Goal: Task Accomplishment & Management: Use online tool/utility

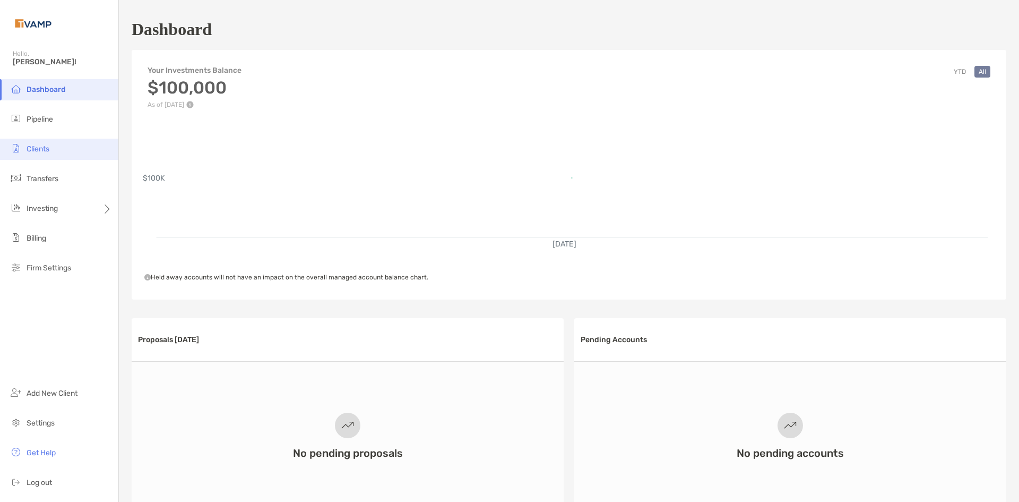
click at [51, 151] on li "Clients" at bounding box center [59, 149] width 118 height 21
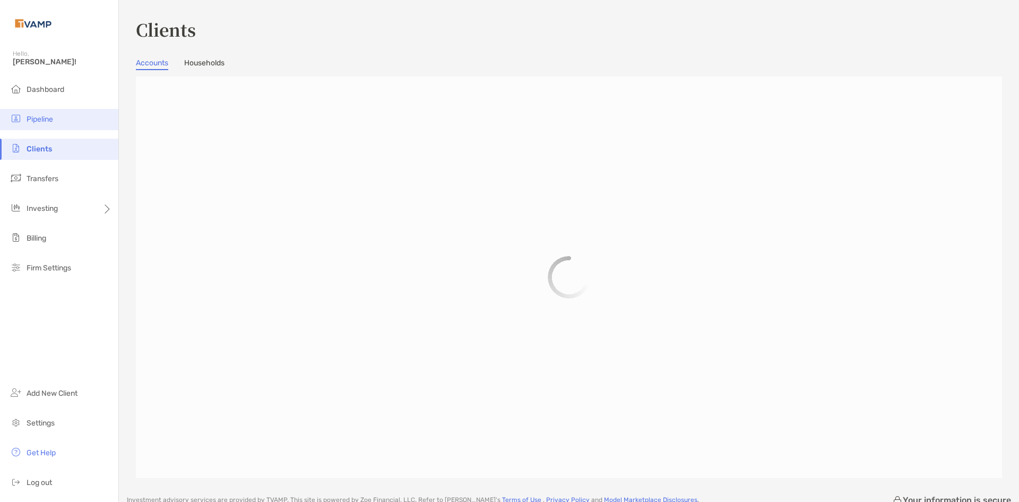
click at [51, 120] on span "Pipeline" at bounding box center [40, 119] width 27 height 9
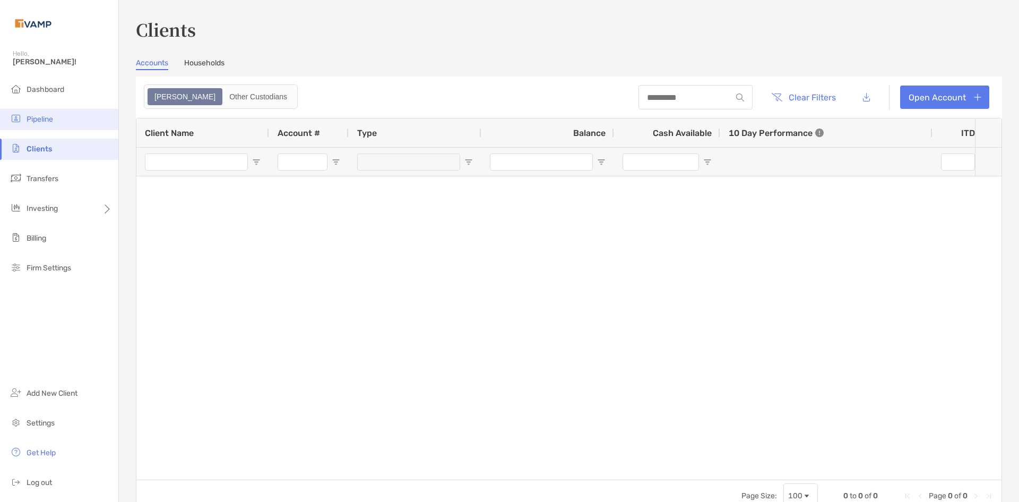
type input "***"
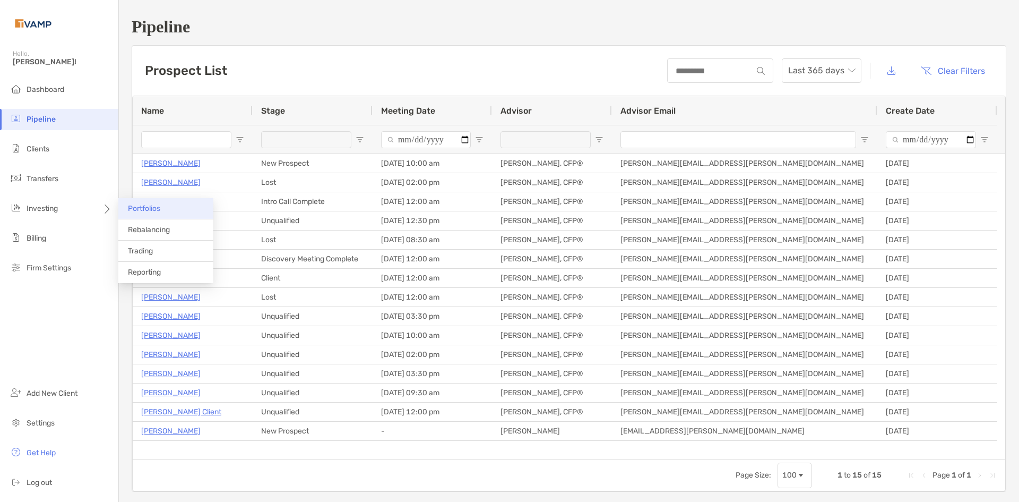
click at [135, 210] on span "Portfolios" at bounding box center [144, 208] width 32 height 9
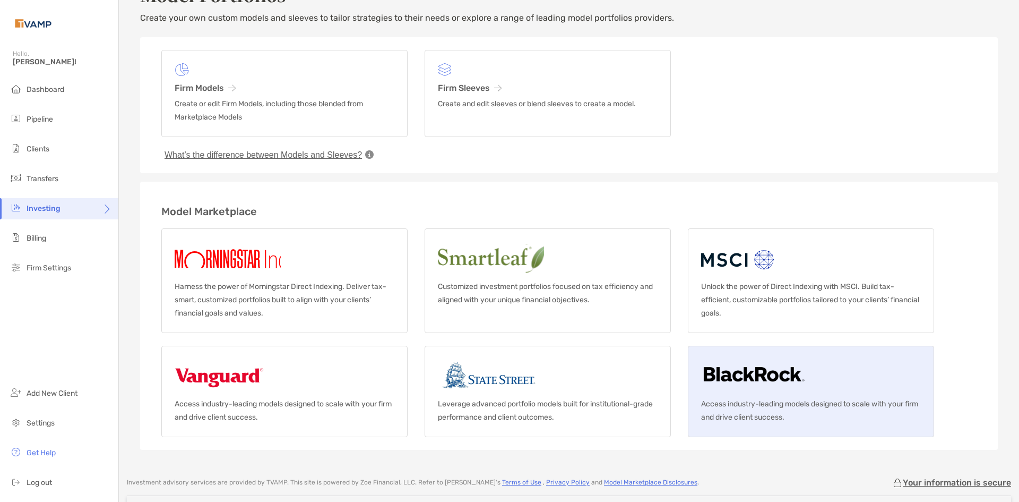
scroll to position [53, 0]
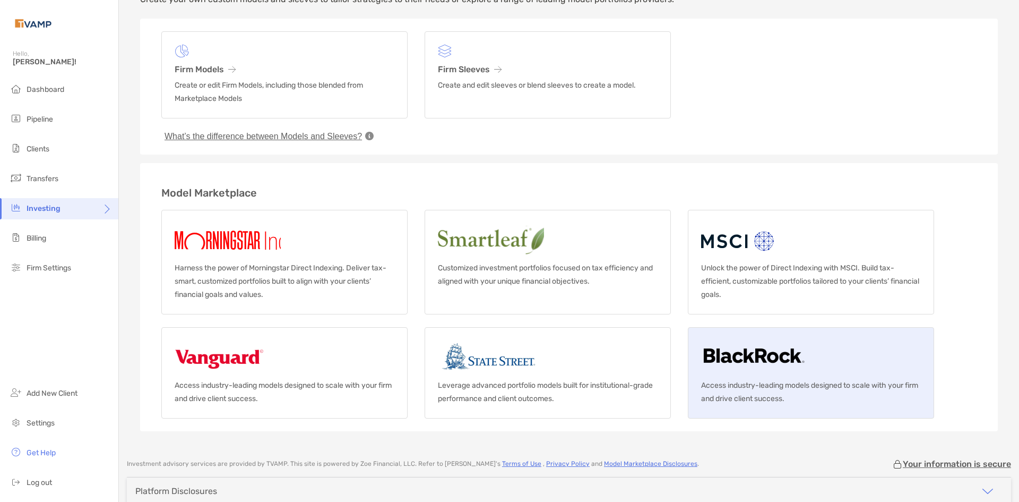
click at [730, 369] on img at bounding box center [754, 357] width 106 height 34
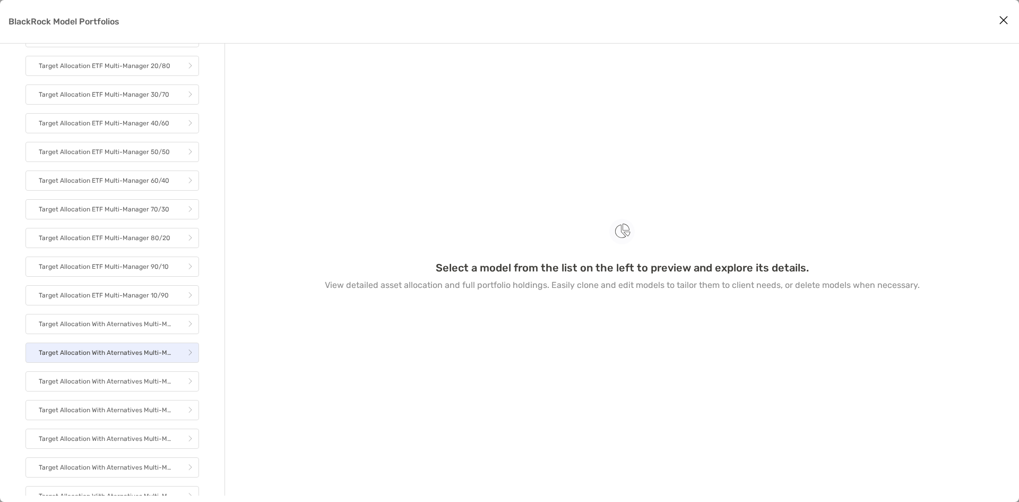
scroll to position [1285, 0]
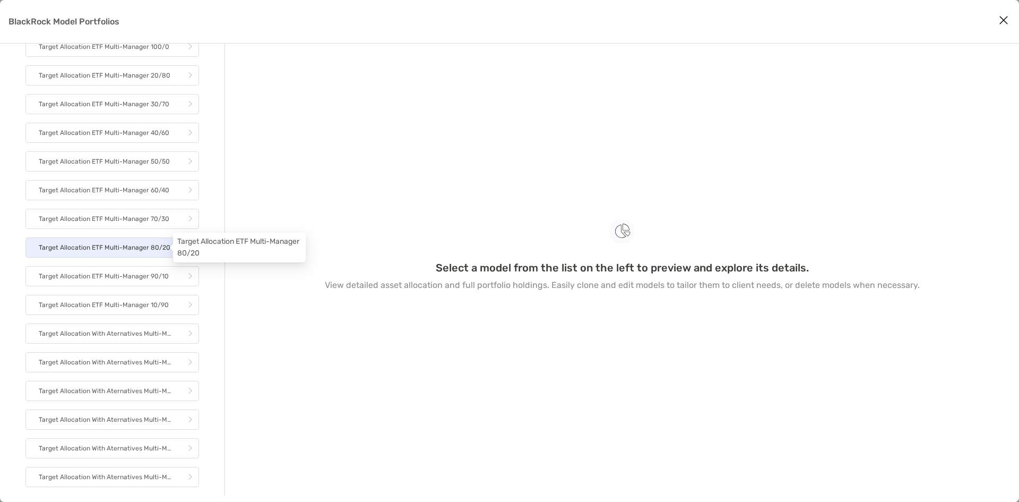
click at [145, 252] on p "Target Allocation ETF Multi-Manager 80/20" at bounding box center [105, 247] width 132 height 13
click at [143, 251] on p "Target Allocation ETF Multi-Manager 80/20" at bounding box center [105, 247] width 132 height 13
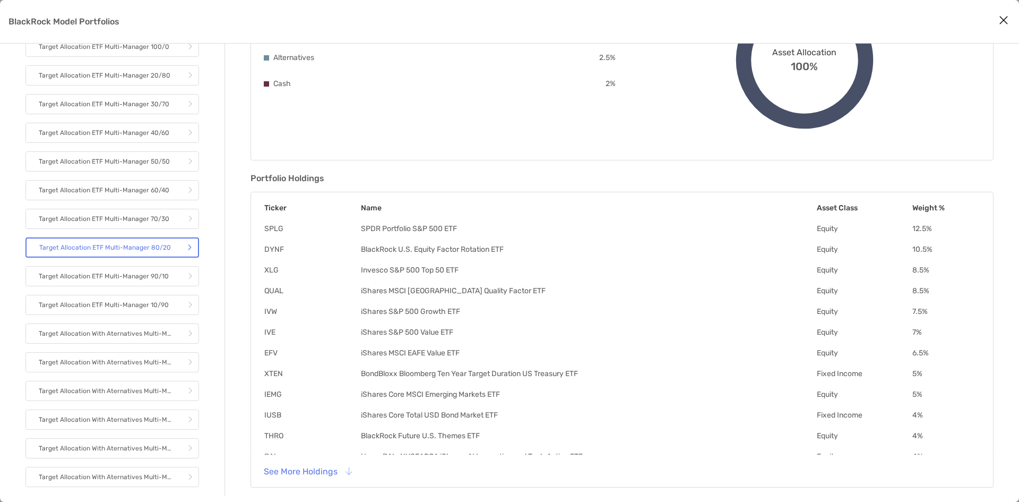
scroll to position [165, 0]
click at [307, 476] on button "See More Holdings" at bounding box center [307, 469] width 105 height 23
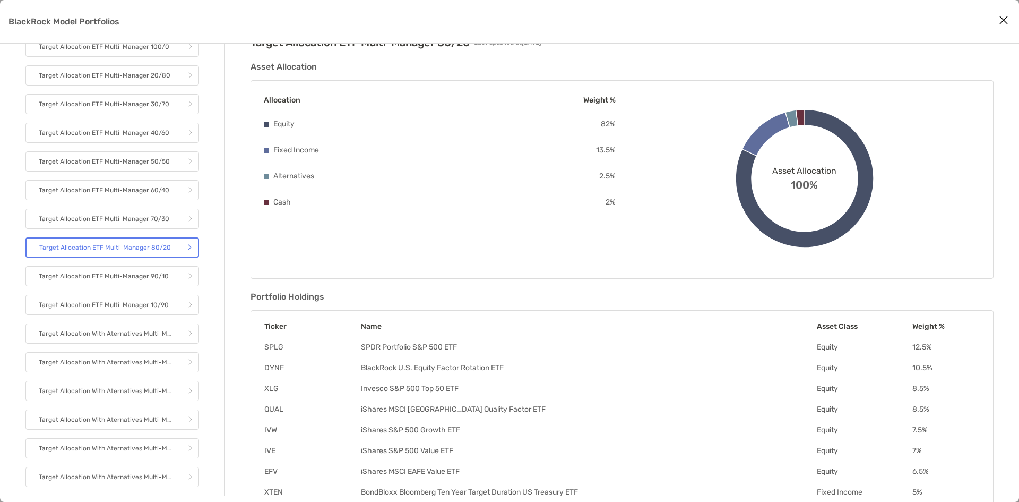
scroll to position [0, 0]
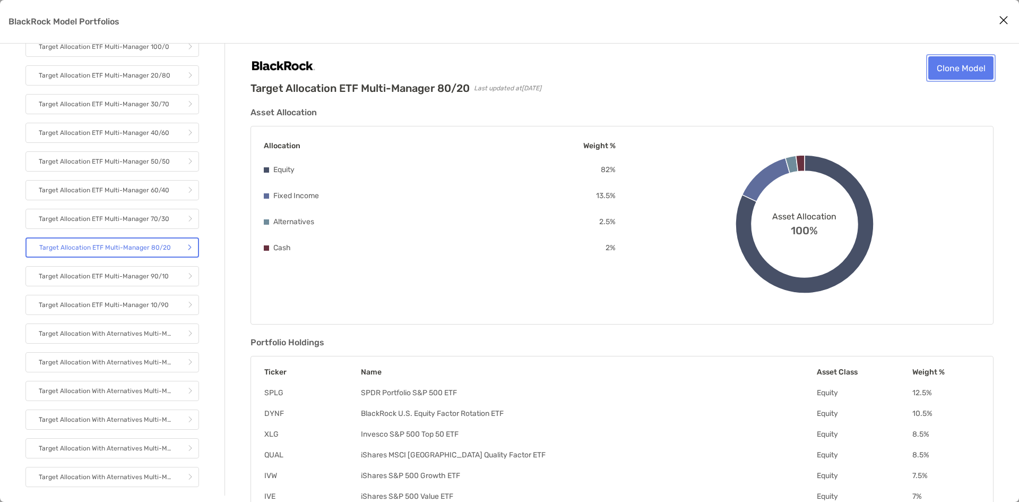
click at [935, 73] on link "Clone Model" at bounding box center [960, 67] width 65 height 23
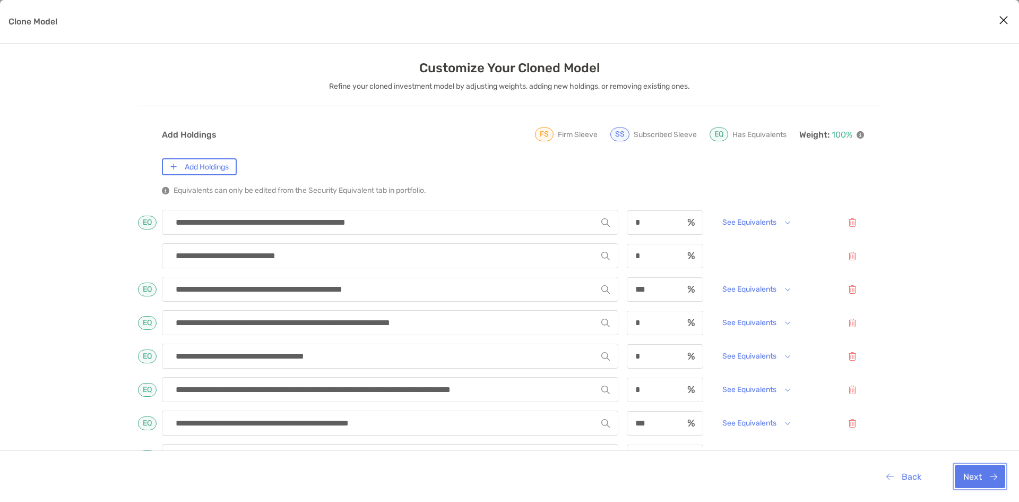
click at [994, 476] on button "Next" at bounding box center [980, 475] width 50 height 23
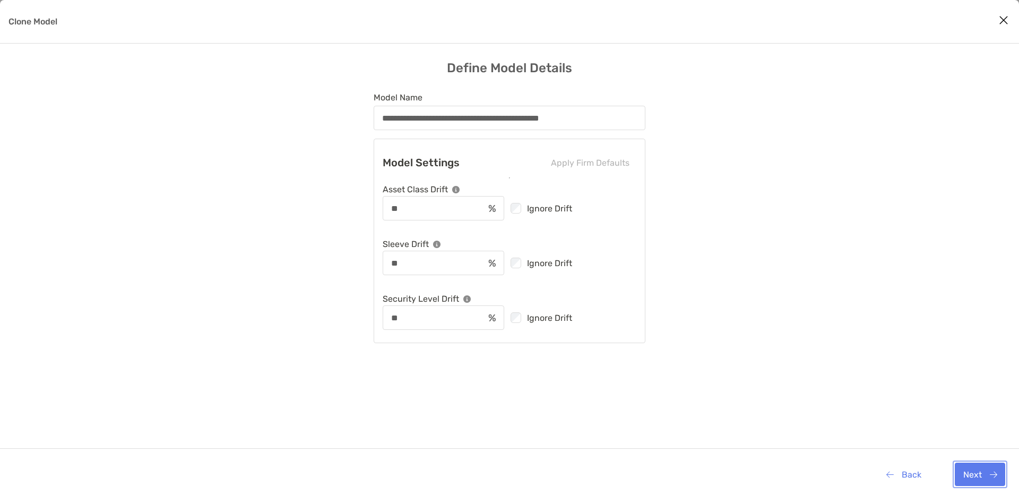
click at [964, 471] on button "Next" at bounding box center [980, 473] width 50 height 23
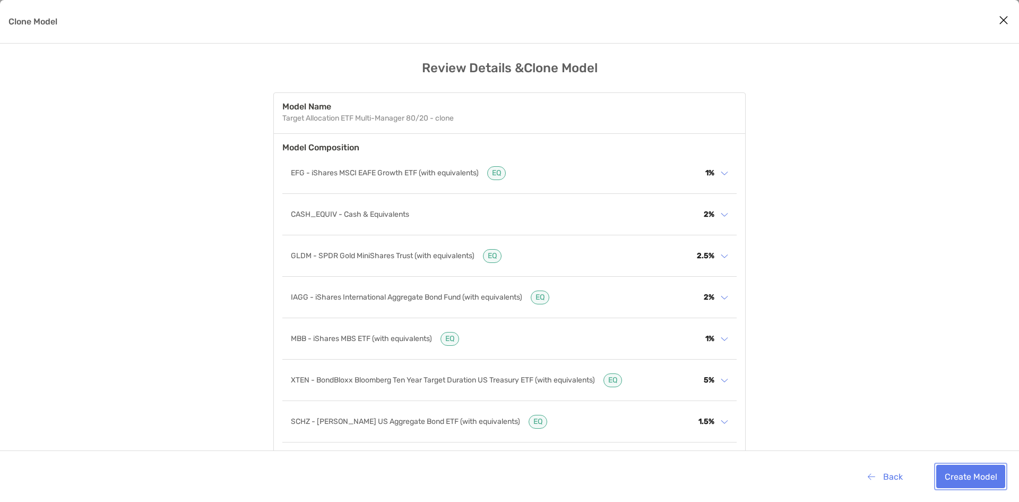
click at [953, 475] on button "Create Model" at bounding box center [970, 475] width 69 height 23
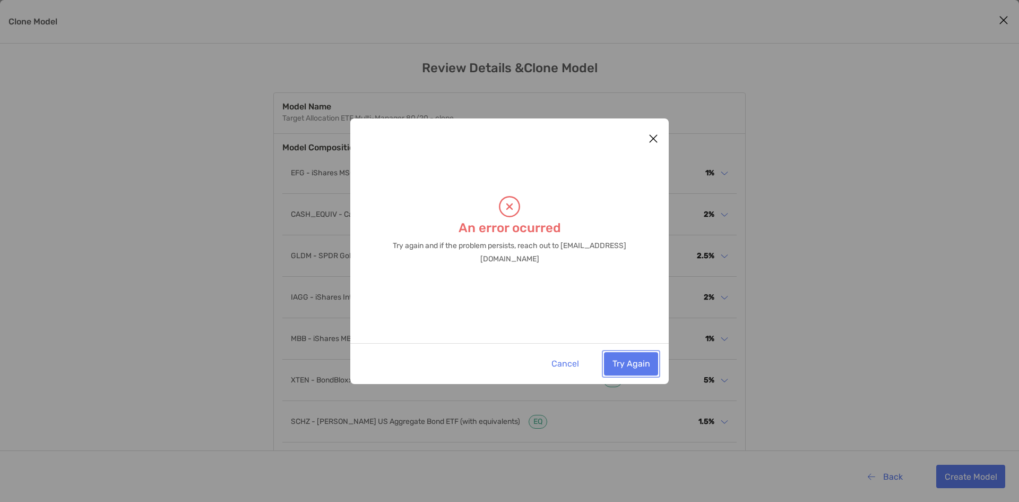
click at [629, 364] on button "Try Again" at bounding box center [631, 363] width 54 height 23
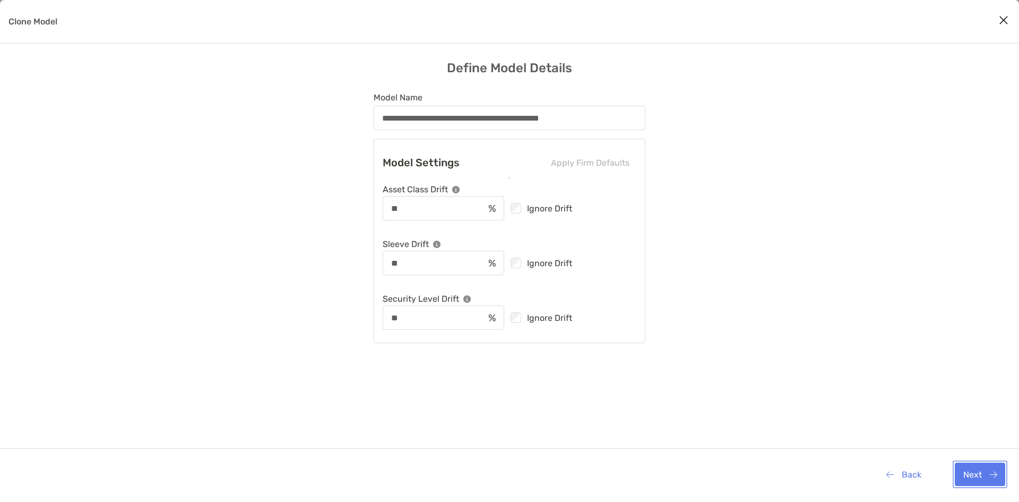
click at [973, 471] on button "Next" at bounding box center [980, 473] width 50 height 23
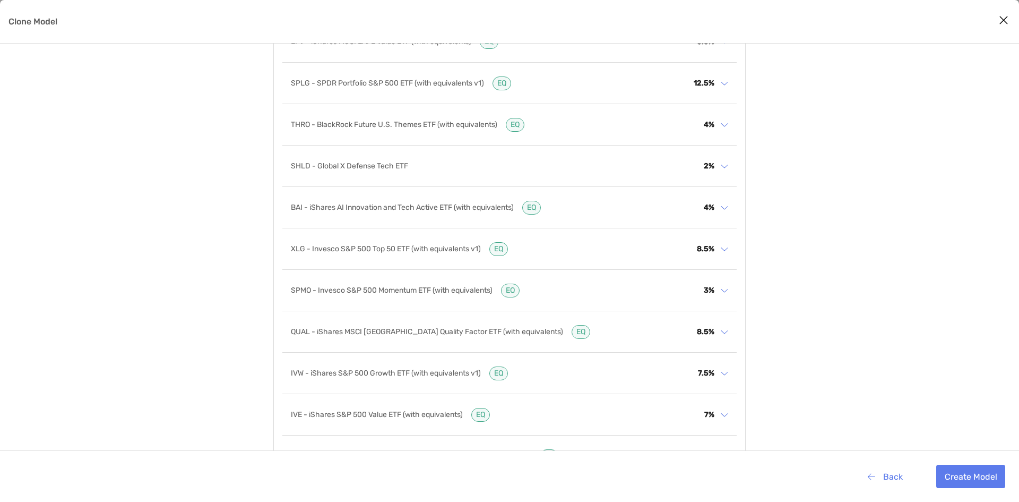
scroll to position [630, 0]
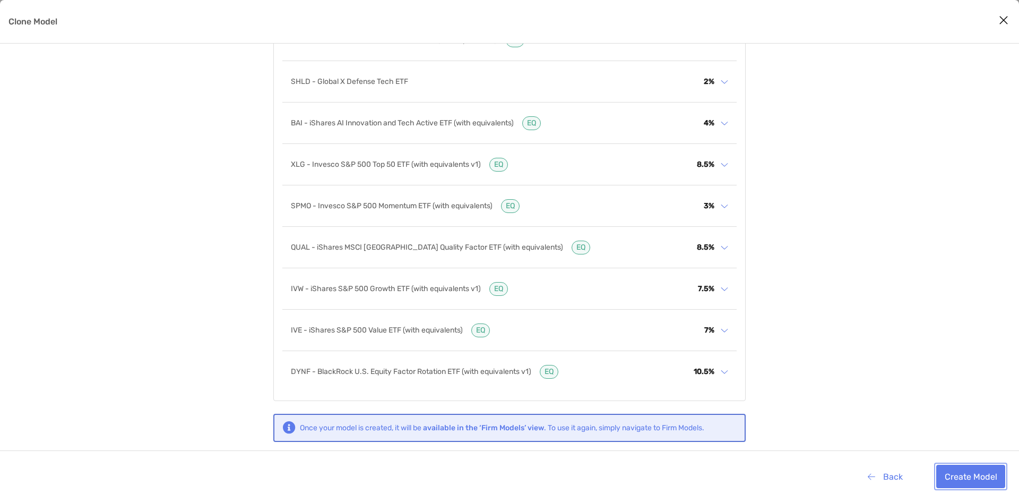
click at [957, 479] on button "Create Model" at bounding box center [970, 475] width 69 height 23
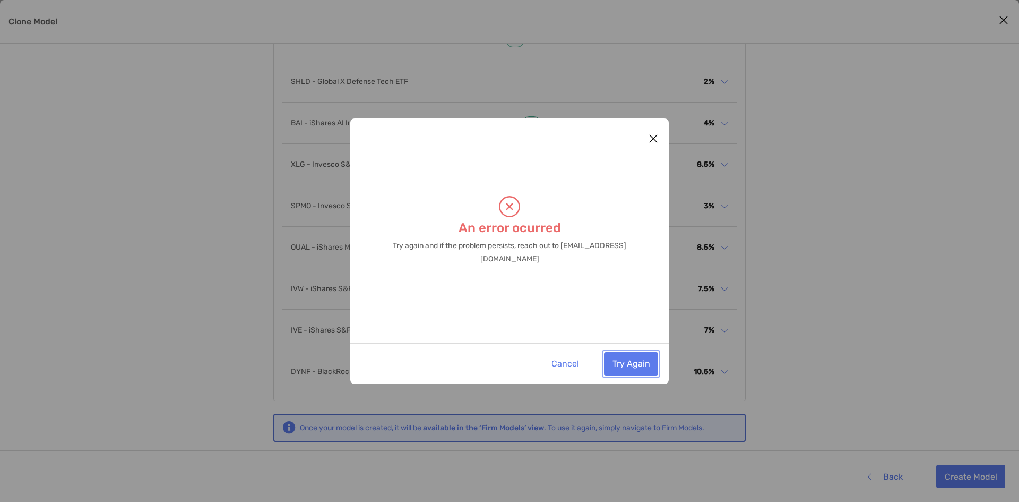
click at [618, 367] on button "Try Again" at bounding box center [631, 363] width 54 height 23
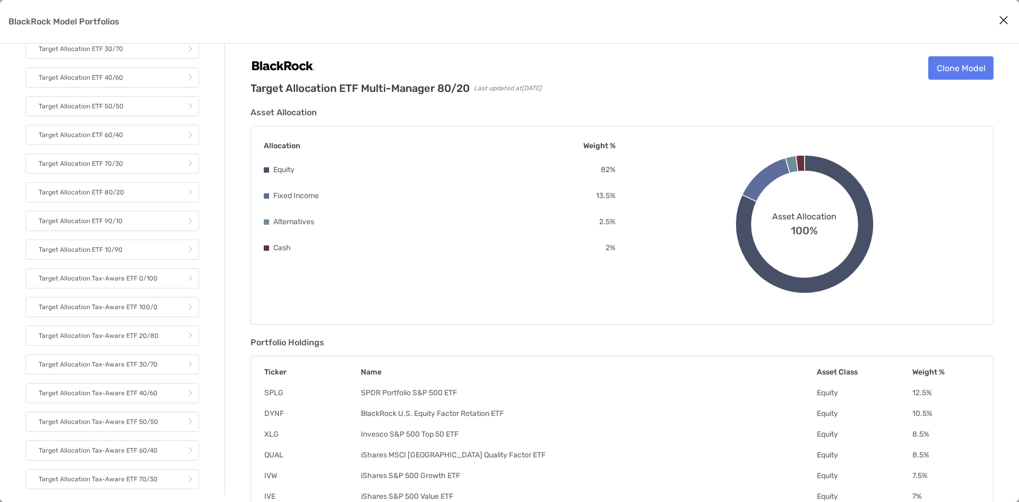
scroll to position [53, 0]
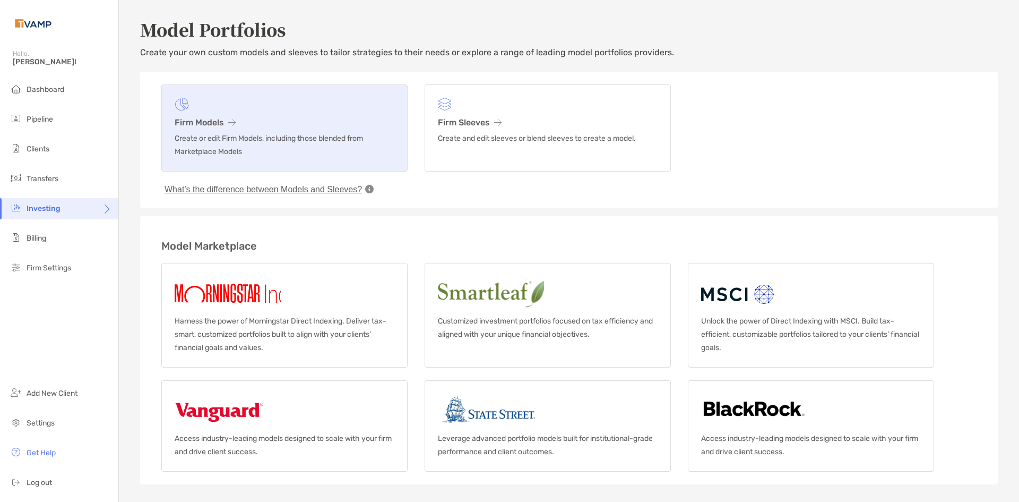
click at [311, 140] on p "Create or edit Firm Models, including those blended from Marketplace Models" at bounding box center [285, 145] width 220 height 27
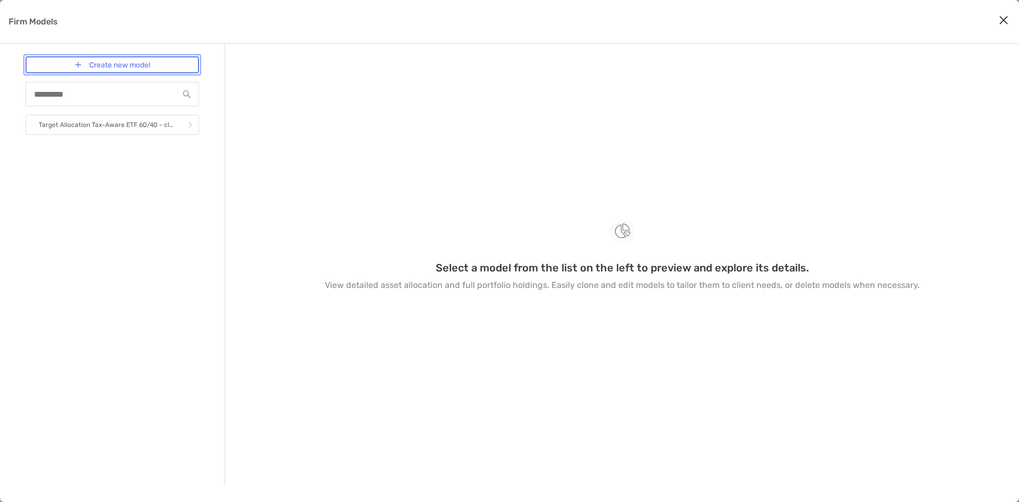
click at [134, 68] on link "Create new model" at bounding box center [112, 64] width 174 height 17
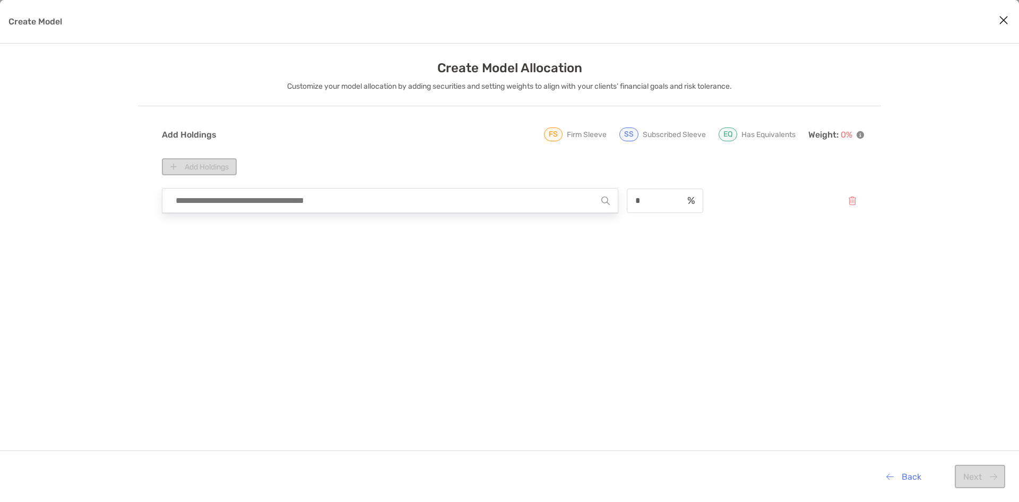
click at [293, 208] on input "Create Model" at bounding box center [385, 200] width 431 height 24
click at [299, 204] on input "Create Model" at bounding box center [385, 200] width 431 height 24
click at [230, 164] on div "Add Holdings" at bounding box center [513, 166] width 702 height 17
click at [230, 191] on input "Create Model" at bounding box center [385, 200] width 431 height 24
click at [913, 474] on button "Back" at bounding box center [903, 475] width 51 height 23
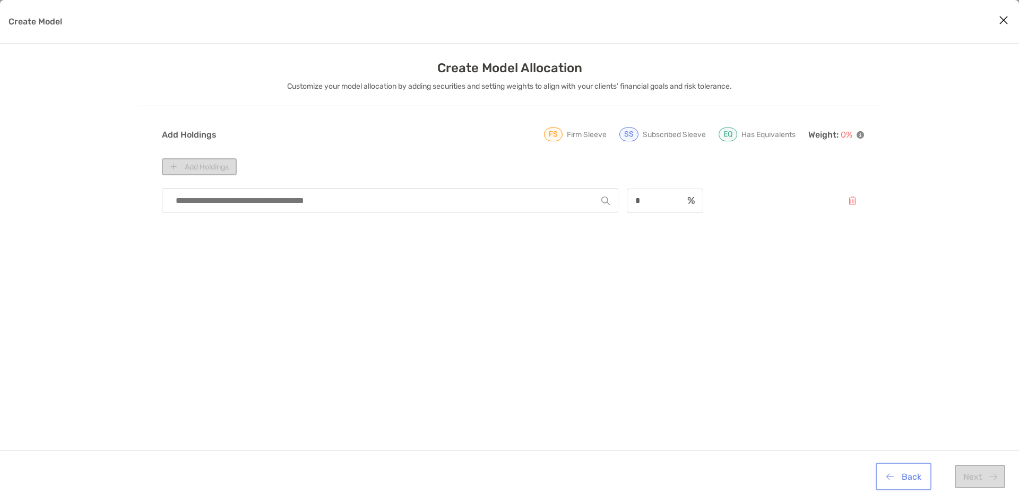
click at [905, 483] on button "Back" at bounding box center [903, 475] width 51 height 23
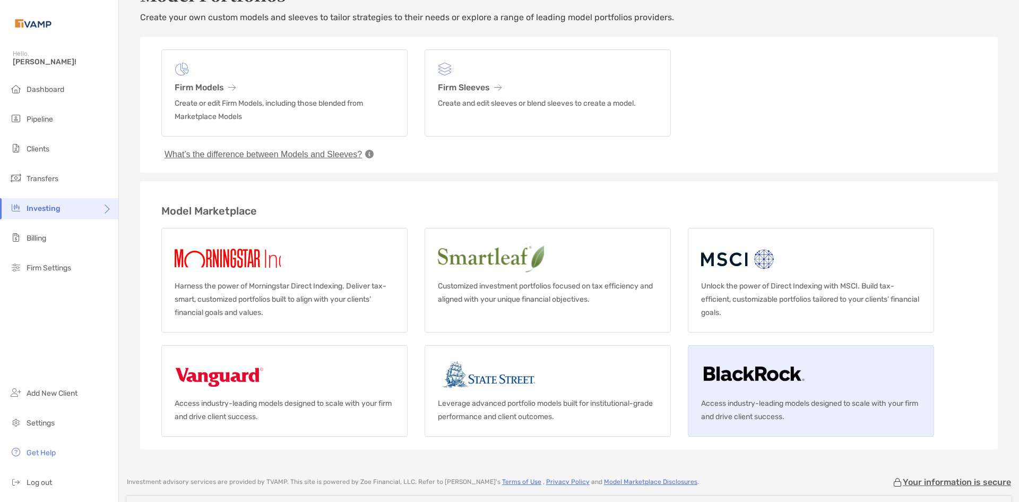
scroll to position [53, 0]
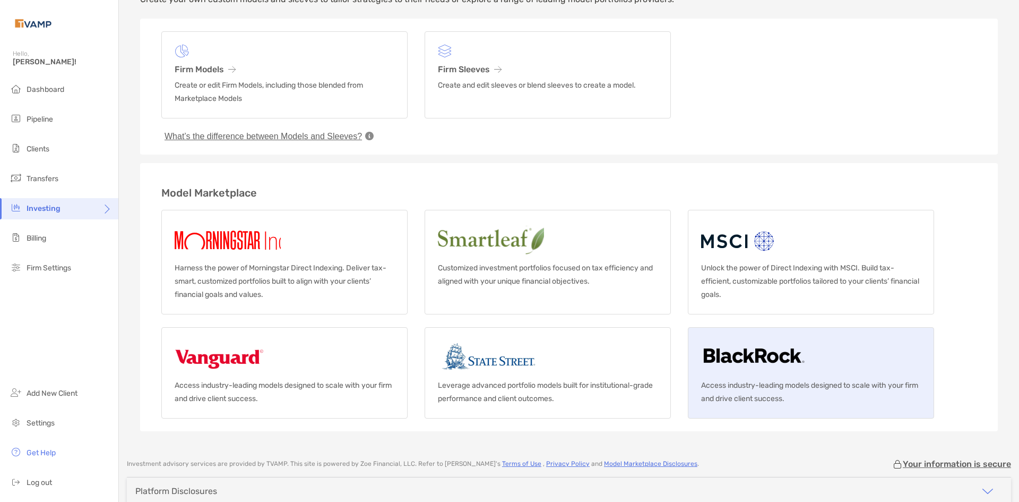
click at [801, 389] on p "Access industry-leading models designed to scale with your firm and drive clien…" at bounding box center [811, 391] width 220 height 27
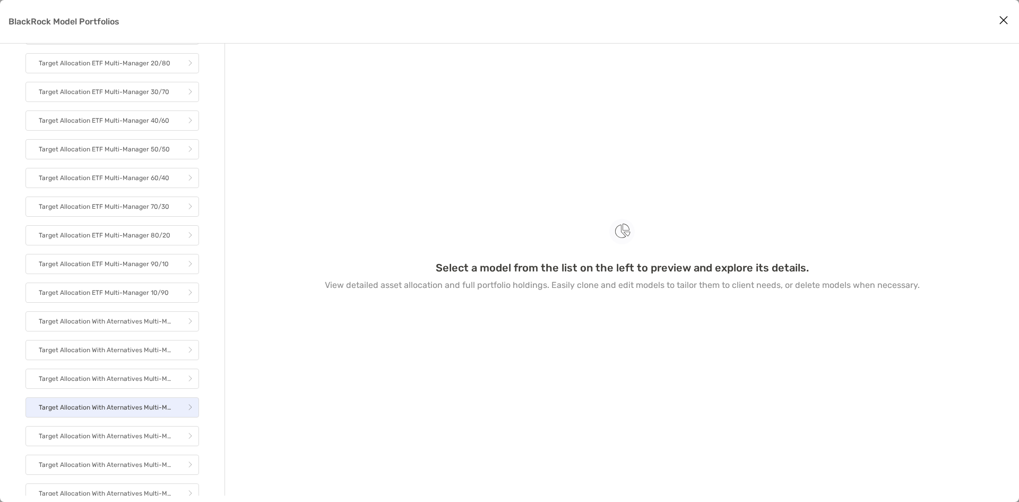
scroll to position [1285, 0]
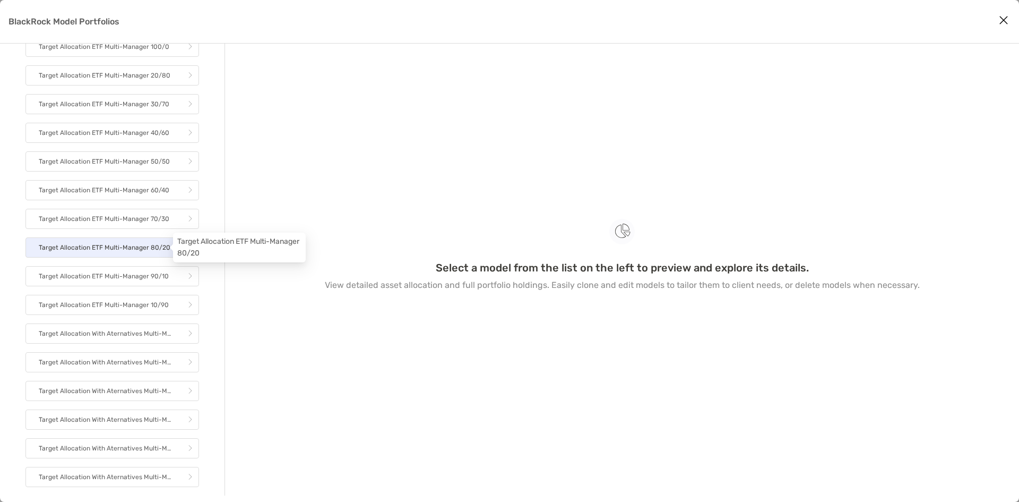
click at [148, 246] on p "Target Allocation ETF Multi-Manager 80/20" at bounding box center [105, 247] width 132 height 13
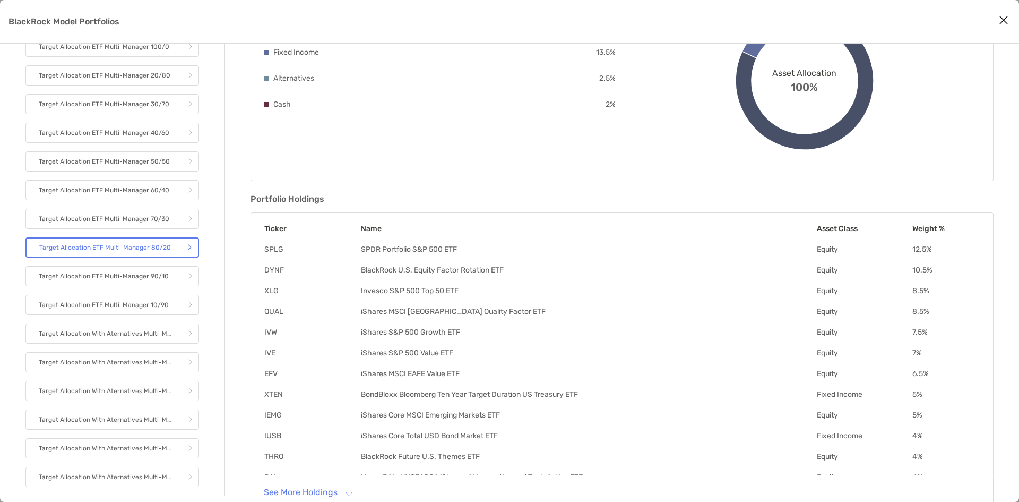
scroll to position [165, 0]
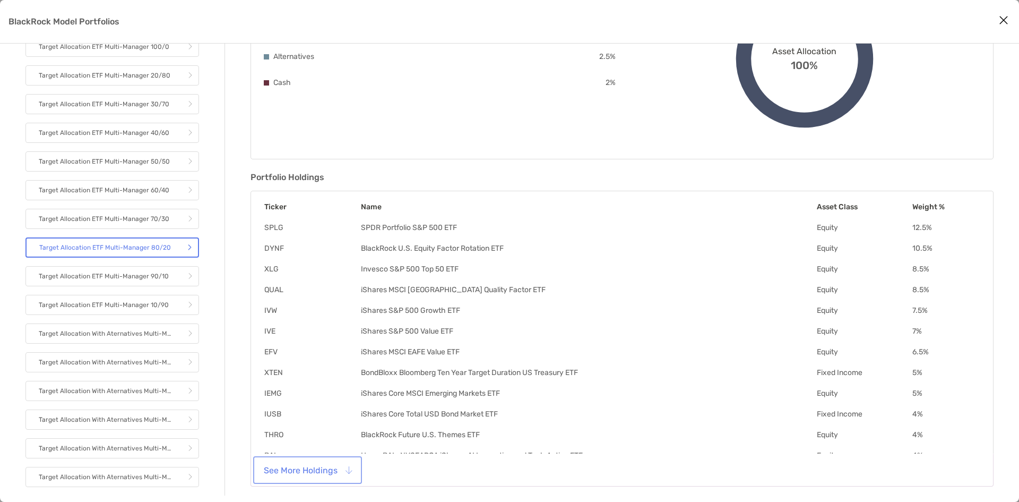
drag, startPoint x: 285, startPoint y: 470, endPoint x: 312, endPoint y: 464, distance: 27.7
click at [286, 470] on button "See More Holdings" at bounding box center [307, 469] width 105 height 23
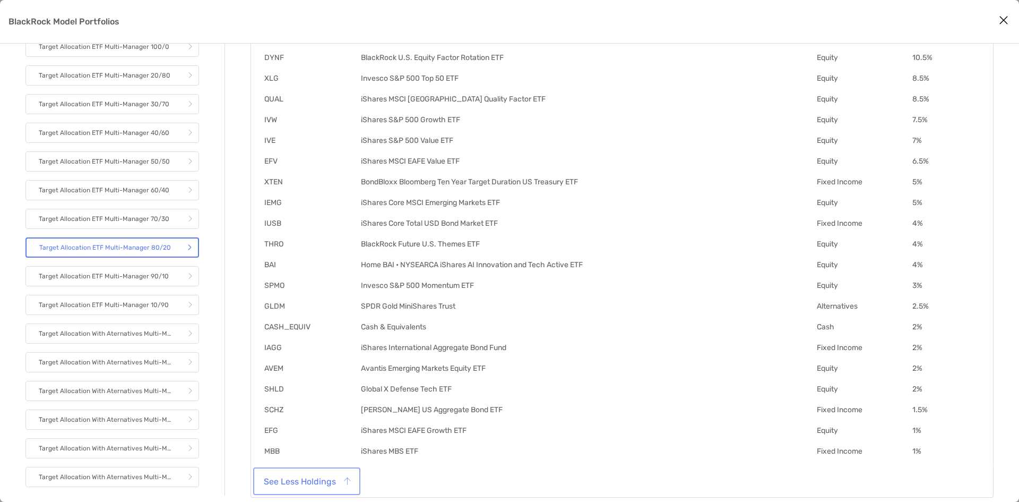
scroll to position [0, 0]
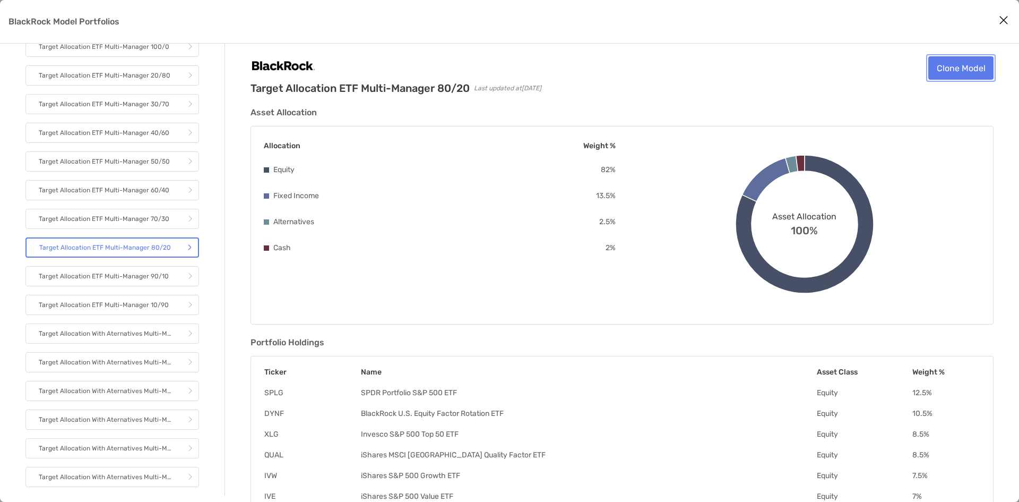
click at [971, 72] on link "Clone Model" at bounding box center [960, 67] width 65 height 23
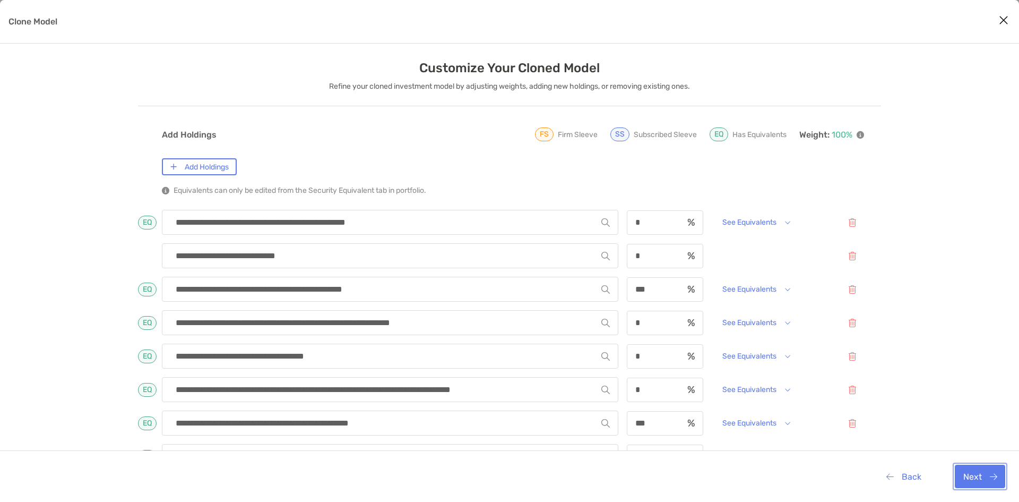
click at [974, 469] on button "Next" at bounding box center [980, 475] width 50 height 23
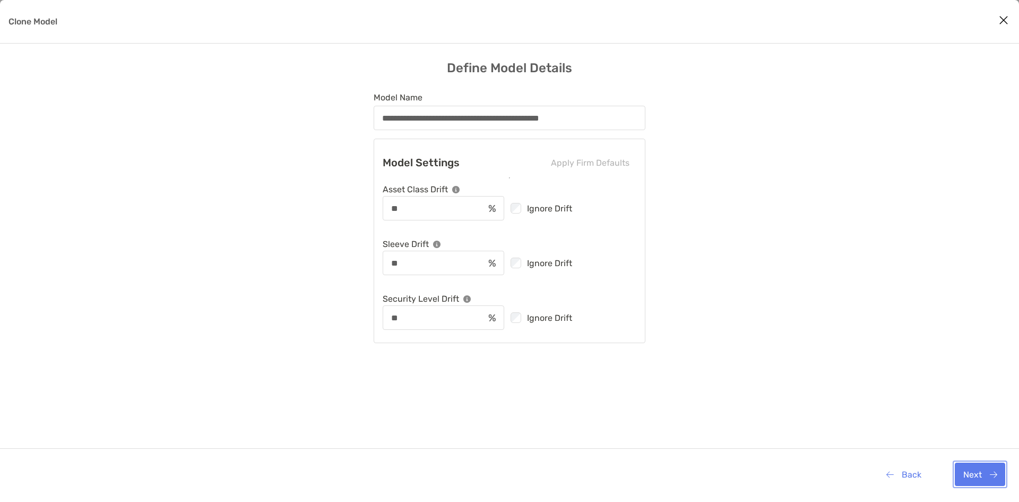
click at [978, 466] on button "Next" at bounding box center [980, 473] width 50 height 23
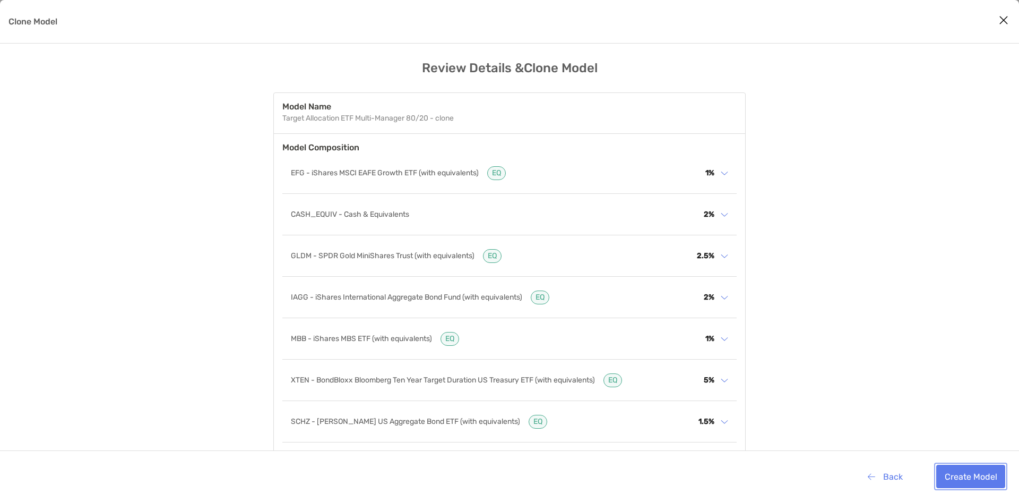
click at [976, 475] on button "Create Model" at bounding box center [970, 475] width 69 height 23
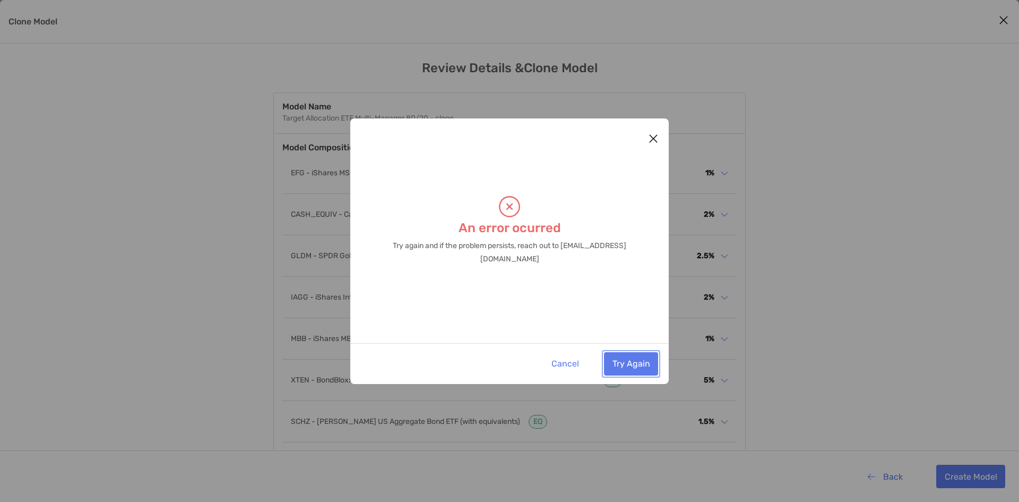
click at [622, 359] on button "Try Again" at bounding box center [631, 363] width 54 height 23
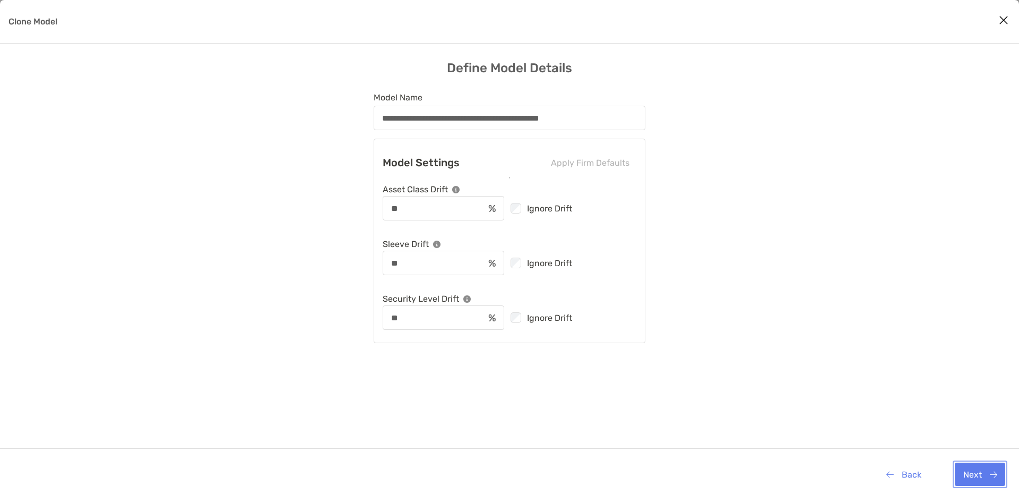
click at [988, 473] on button "Next" at bounding box center [980, 473] width 50 height 23
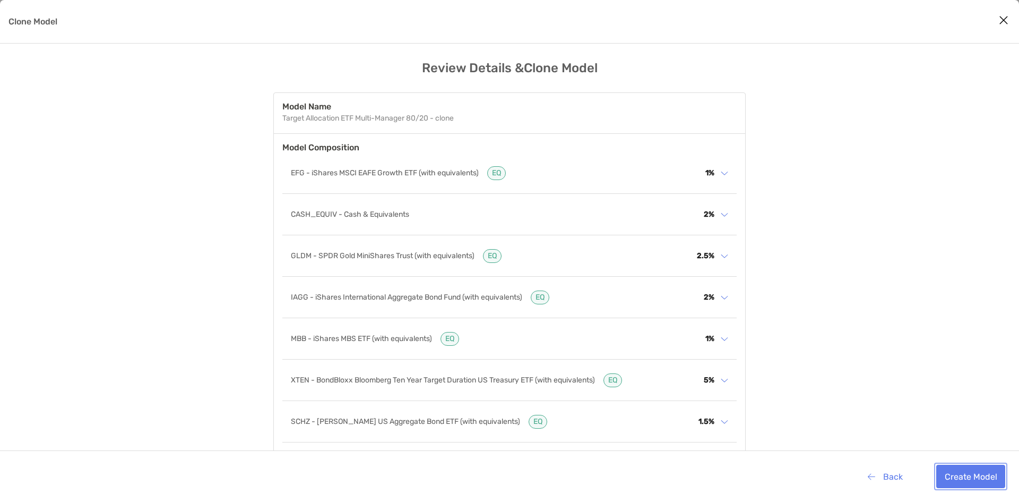
click at [988, 473] on button "Create Model" at bounding box center [970, 475] width 69 height 23
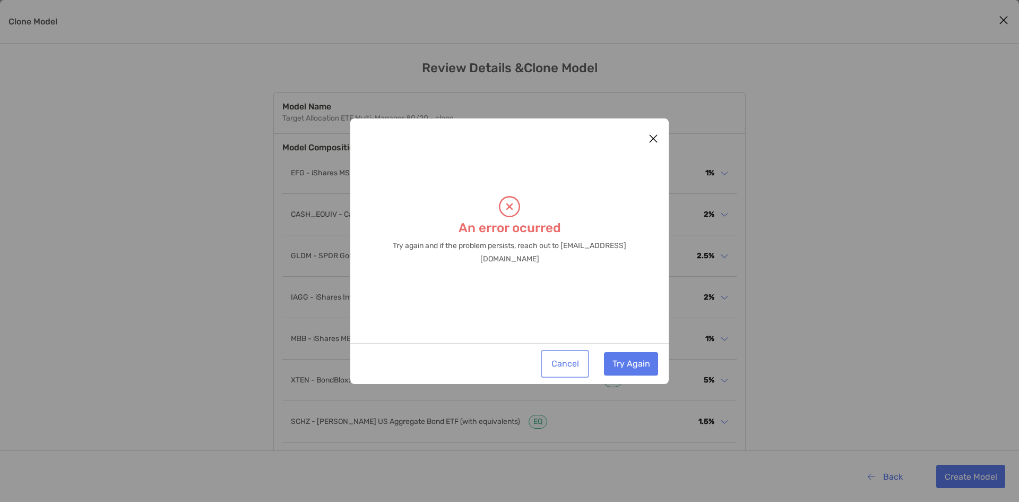
click at [573, 364] on button "Cancel" at bounding box center [565, 363] width 44 height 23
